Goal: Task Accomplishment & Management: Complete application form

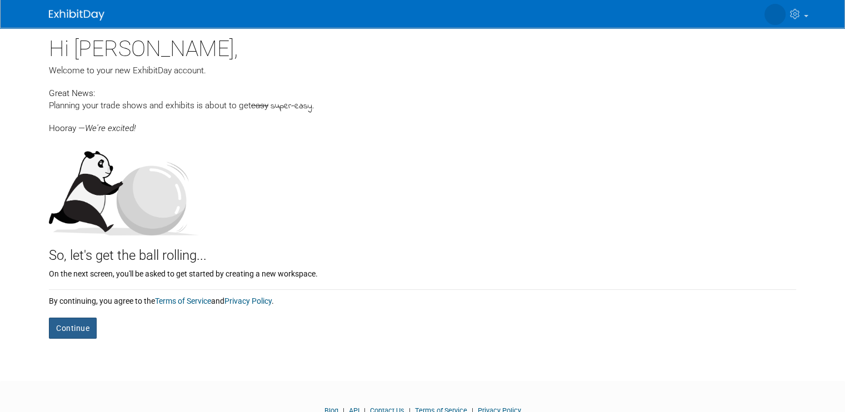
click at [66, 332] on button "Continue" at bounding box center [73, 328] width 48 height 21
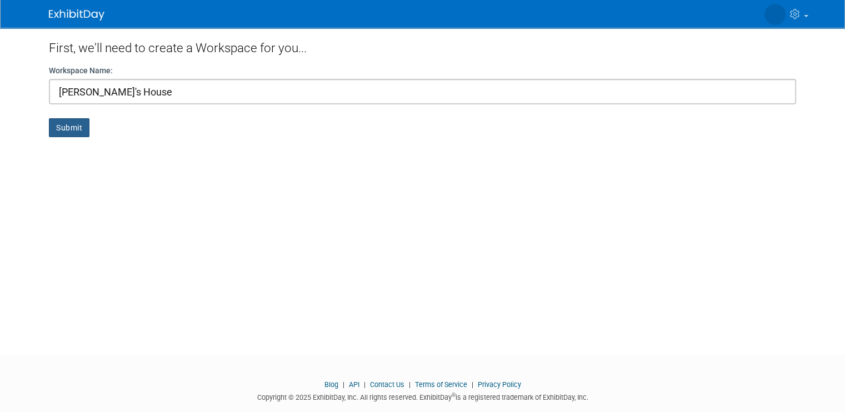
type input "[PERSON_NAME]'s House"
click at [52, 135] on button "Submit" at bounding box center [69, 127] width 41 height 19
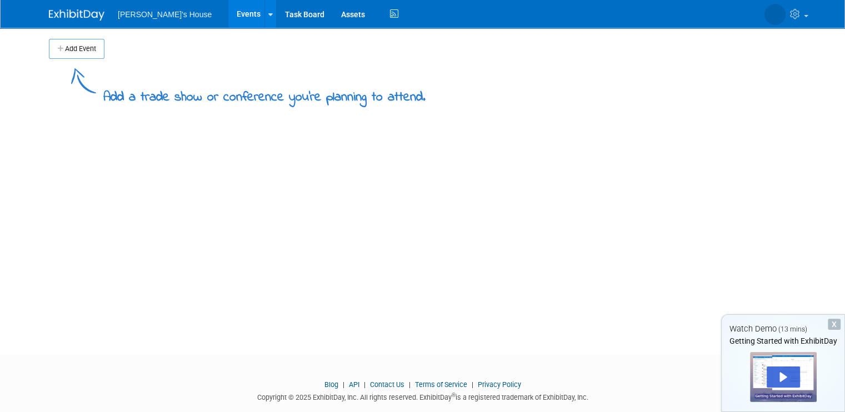
click at [62, 49] on button "Add Event" at bounding box center [77, 49] width 56 height 20
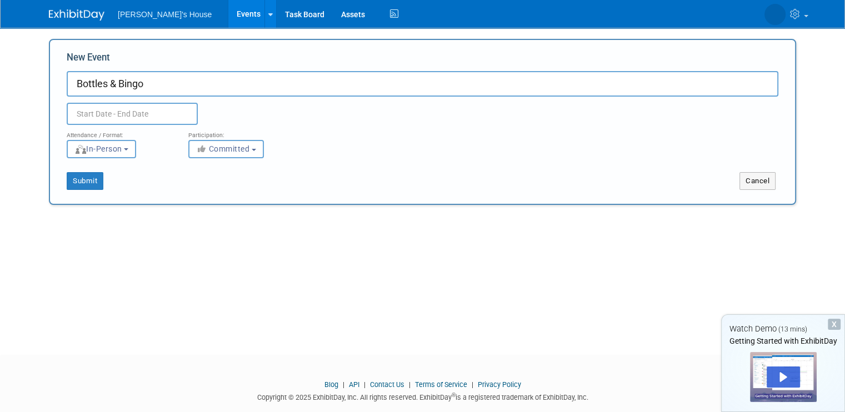
type input "Bottles & Bingo"
click at [113, 107] on input "text" at bounding box center [132, 114] width 131 height 22
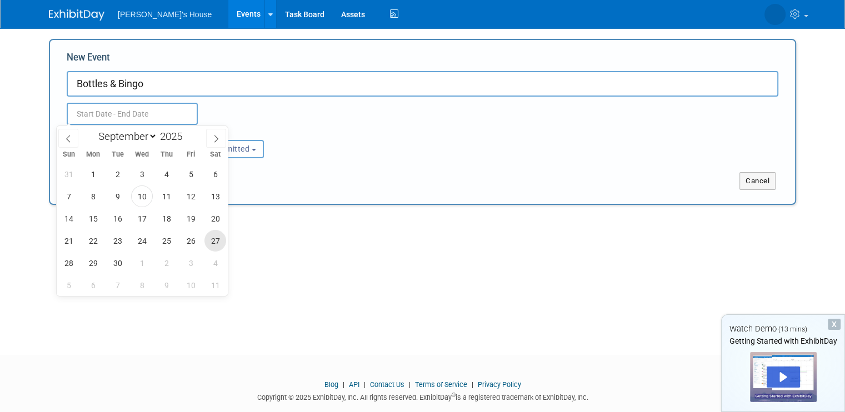
click at [214, 246] on span "27" at bounding box center [216, 241] width 22 height 22
type input "Sep 27, 2025 to Sep 27, 2025"
click at [365, 160] on div "Submit Cancel" at bounding box center [422, 174] width 729 height 32
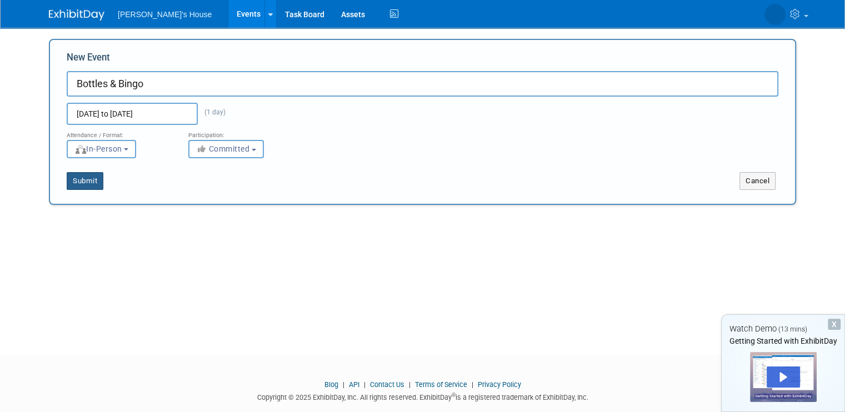
click at [79, 183] on button "Submit" at bounding box center [85, 181] width 37 height 18
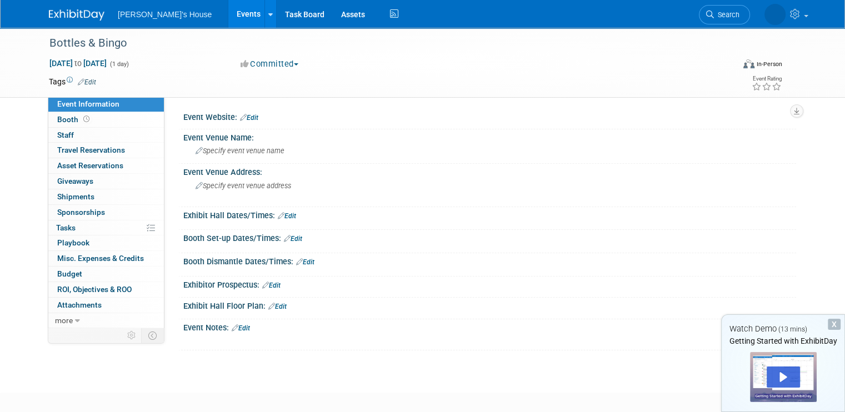
click at [274, 306] on link "Edit" at bounding box center [277, 307] width 18 height 8
